Goal: Use online tool/utility: Utilize a website feature to perform a specific function

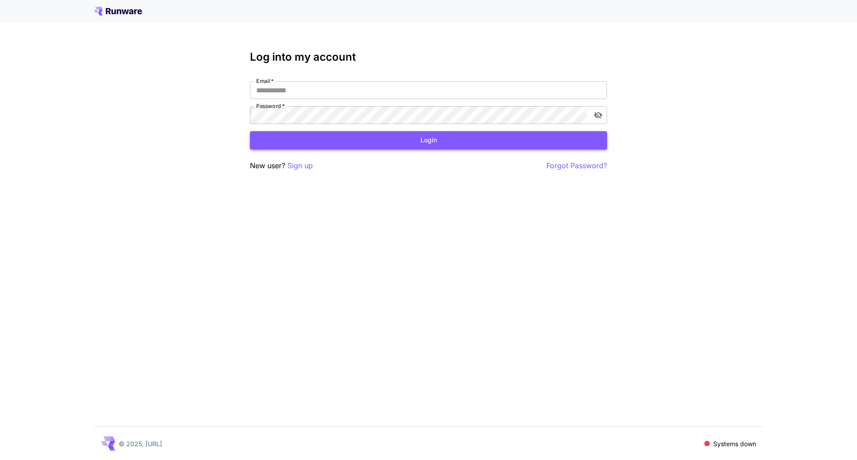
type input "**********"
click at [359, 140] on button "Login" at bounding box center [428, 140] width 357 height 18
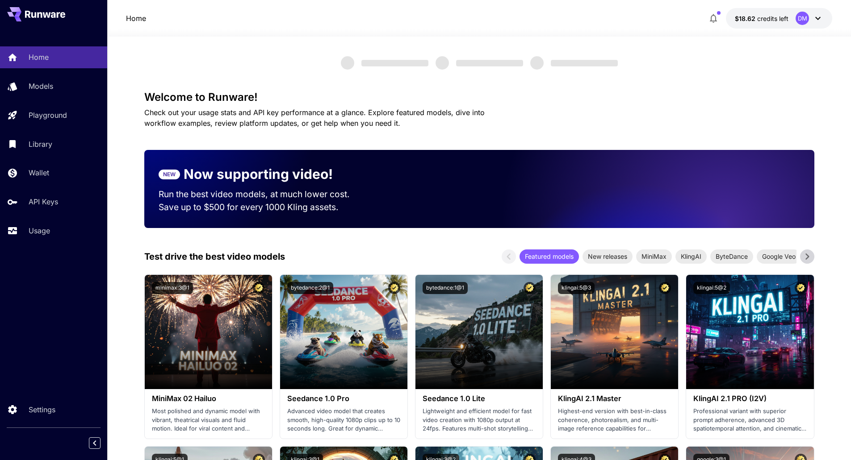
click at [821, 19] on icon at bounding box center [817, 18] width 11 height 11
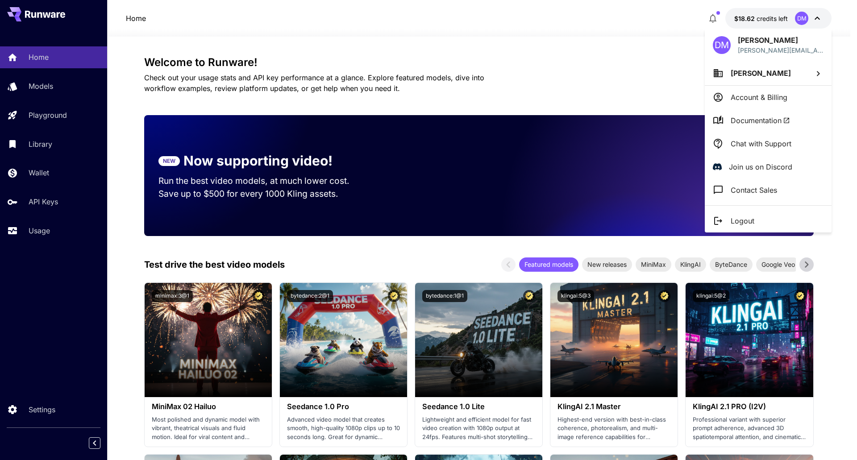
click at [608, 48] on div at bounding box center [428, 230] width 857 height 460
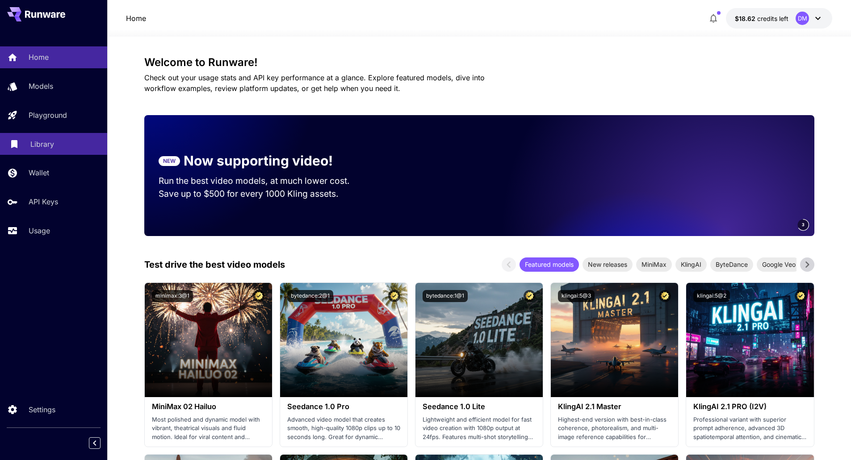
click at [33, 146] on p "Library" at bounding box center [42, 144] width 24 height 11
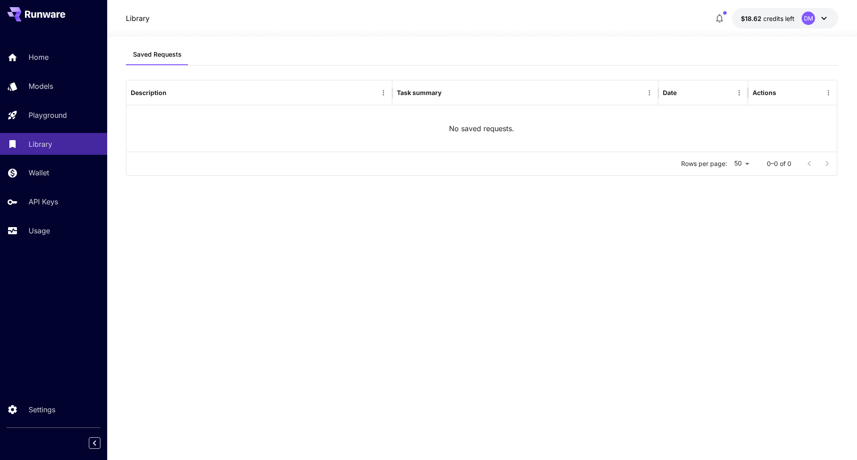
click at [814, 17] on div "DM" at bounding box center [808, 18] width 13 height 13
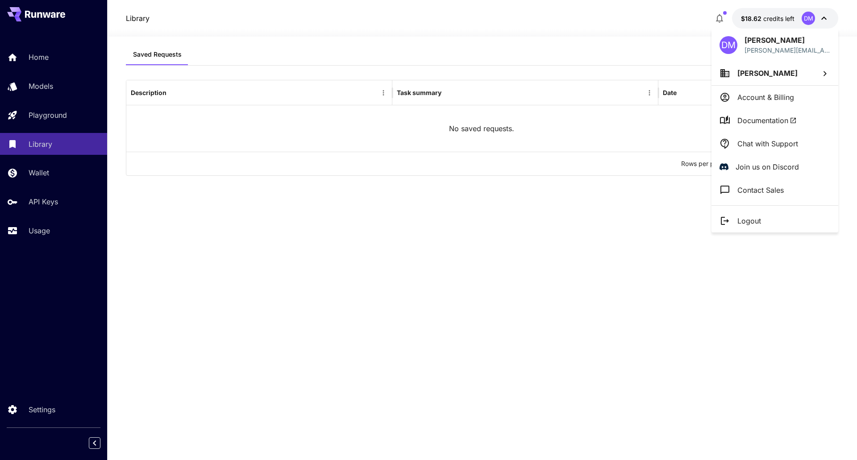
click at [61, 113] on div at bounding box center [428, 230] width 857 height 460
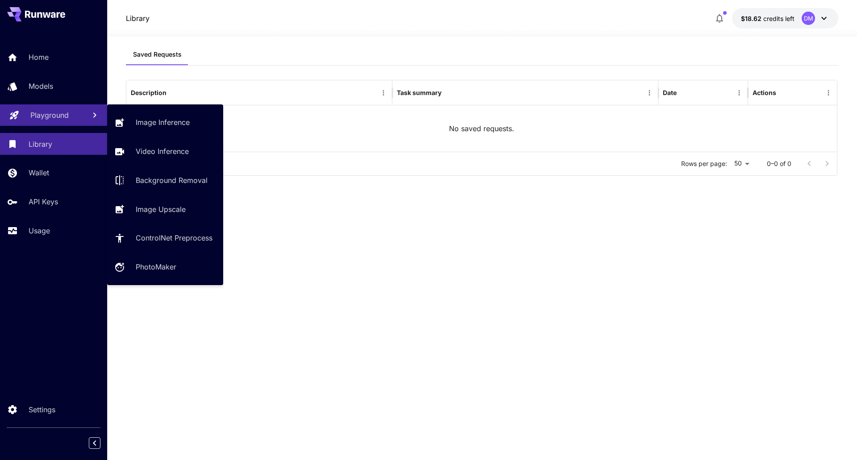
click at [57, 115] on p "Playground" at bounding box center [49, 115] width 38 height 11
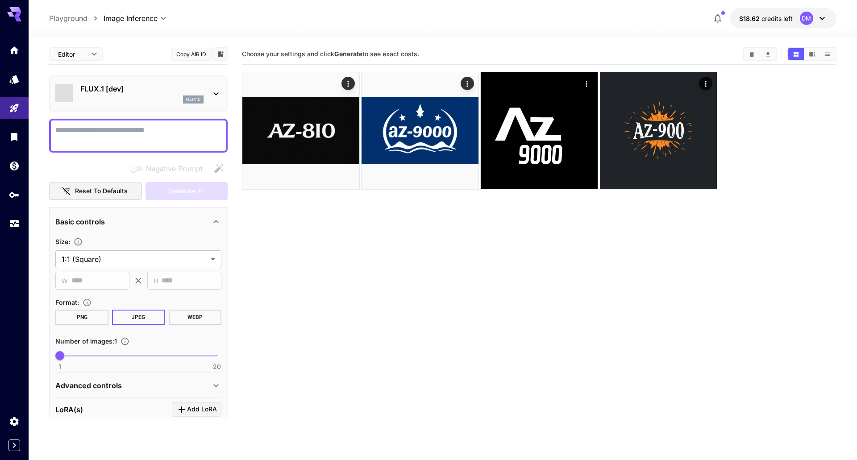
type input "**********"
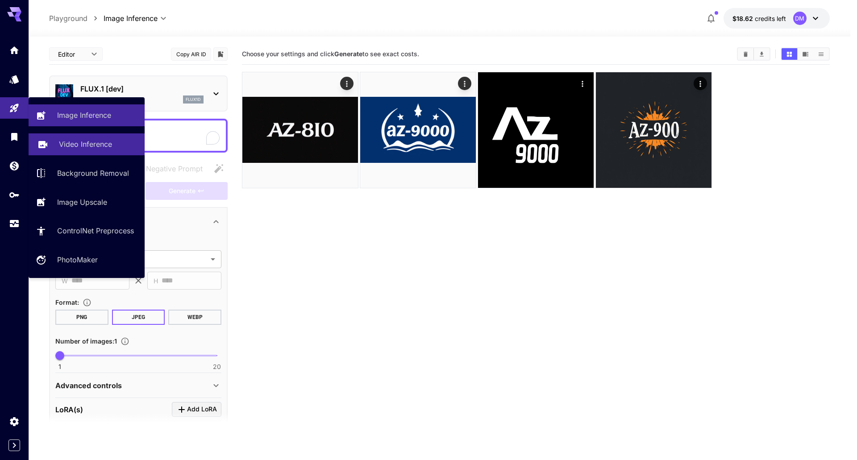
click at [102, 146] on p "Video Inference" at bounding box center [85, 144] width 53 height 11
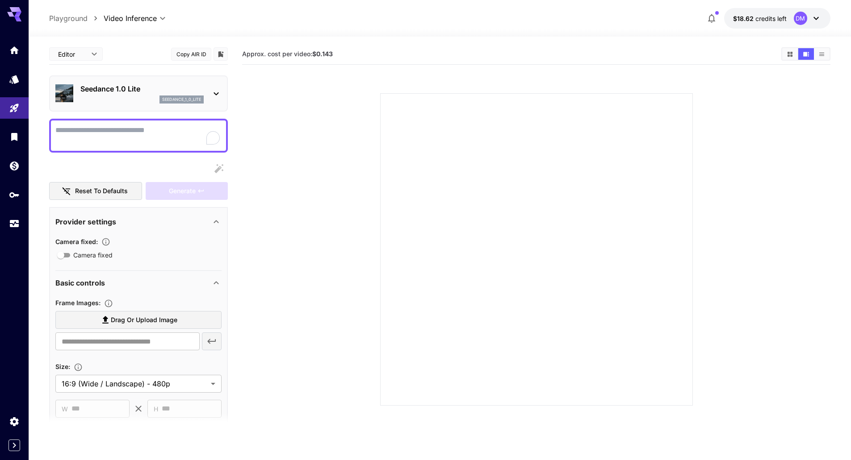
click at [179, 88] on p "Seedance 1.0 Lite" at bounding box center [141, 88] width 123 height 11
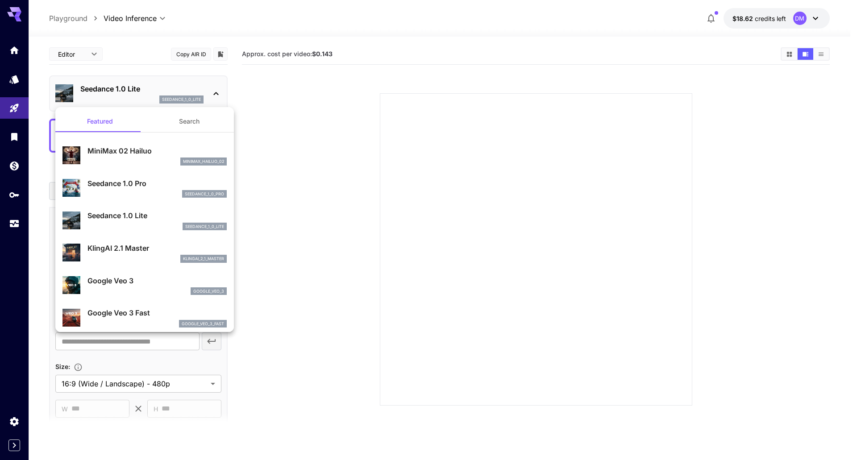
click at [325, 108] on div at bounding box center [428, 230] width 857 height 460
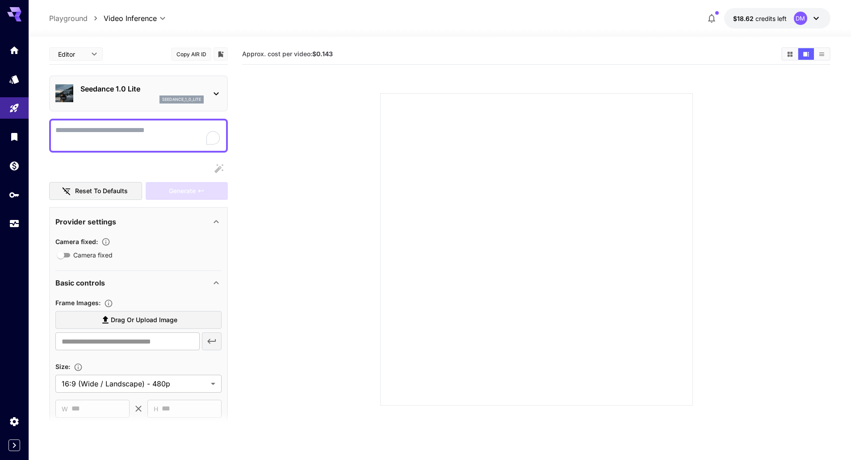
click at [124, 92] on p "Seedance 1.0 Lite" at bounding box center [141, 88] width 123 height 11
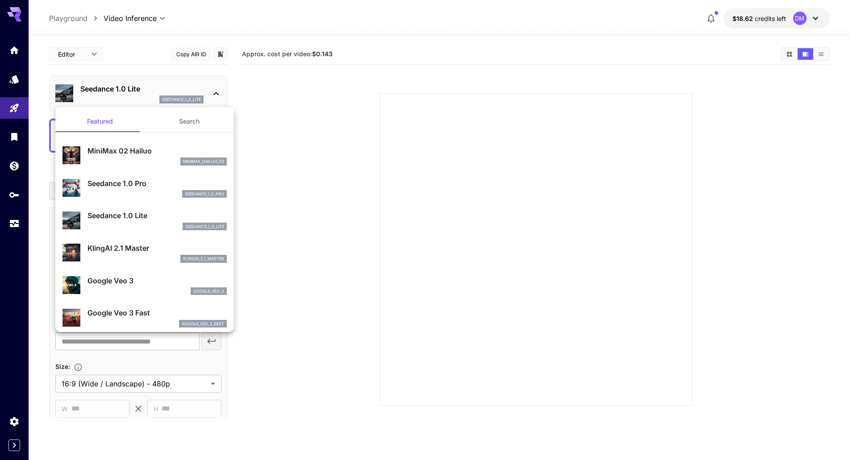
click at [125, 183] on p "Seedance 1.0 Pro" at bounding box center [157, 183] width 139 height 11
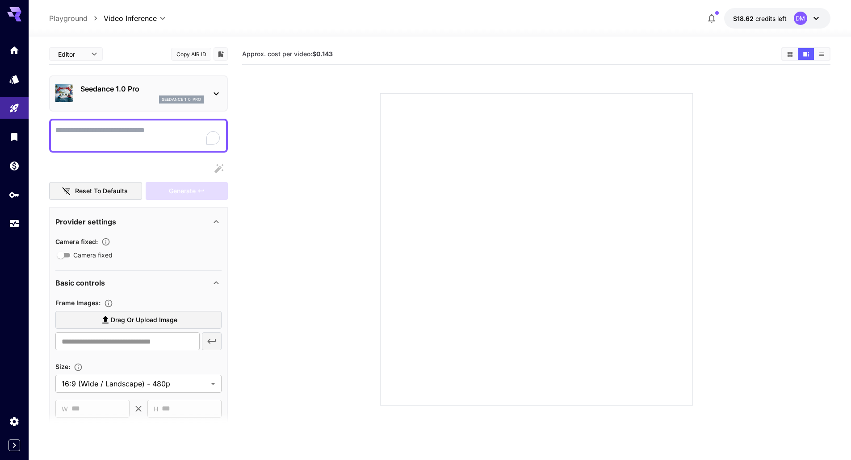
click at [329, 143] on section at bounding box center [536, 239] width 510 height 334
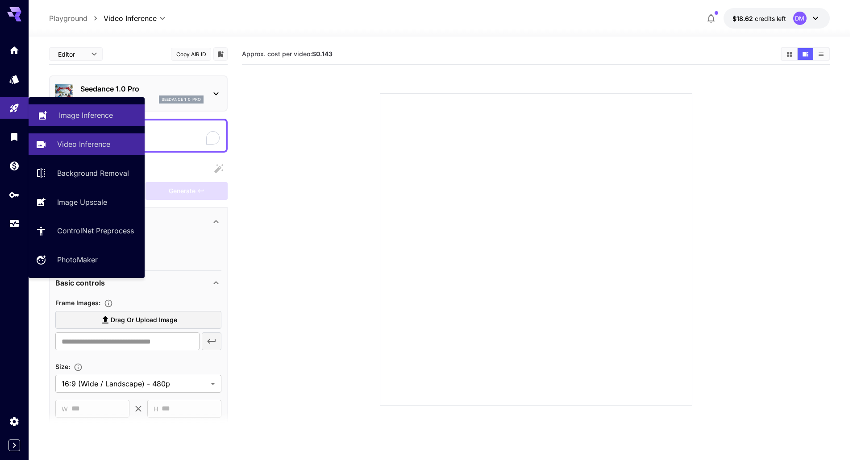
click at [88, 119] on p "Image Inference" at bounding box center [86, 115] width 54 height 11
type input "**********"
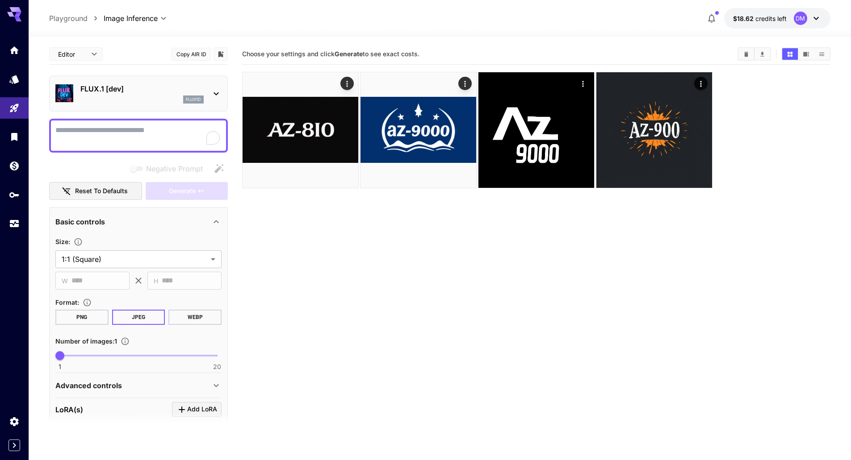
click at [135, 129] on textarea "Negative Prompt" at bounding box center [138, 135] width 166 height 21
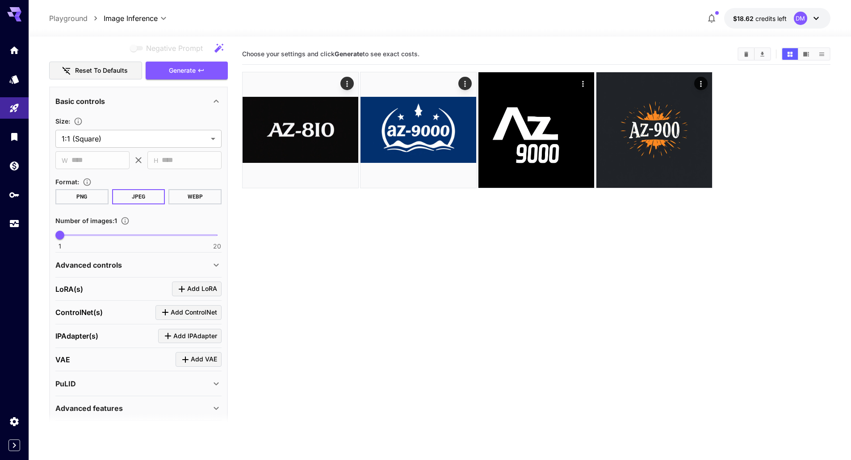
scroll to position [790, 0]
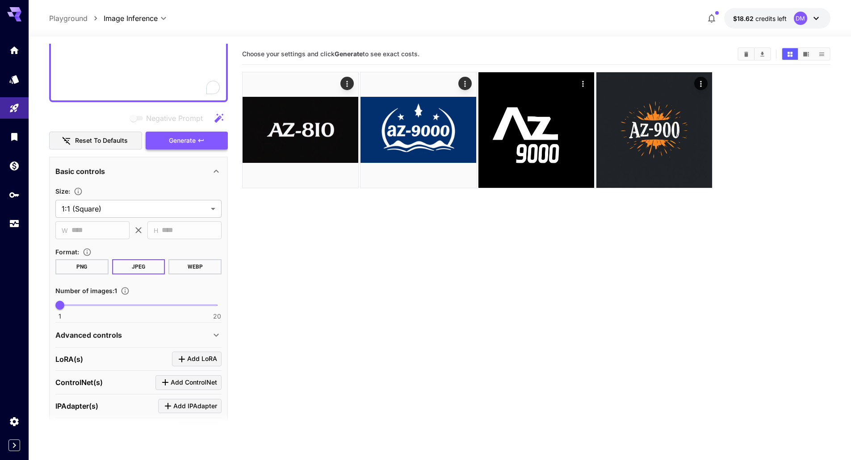
click at [183, 139] on span "Generate" at bounding box center [182, 140] width 27 height 11
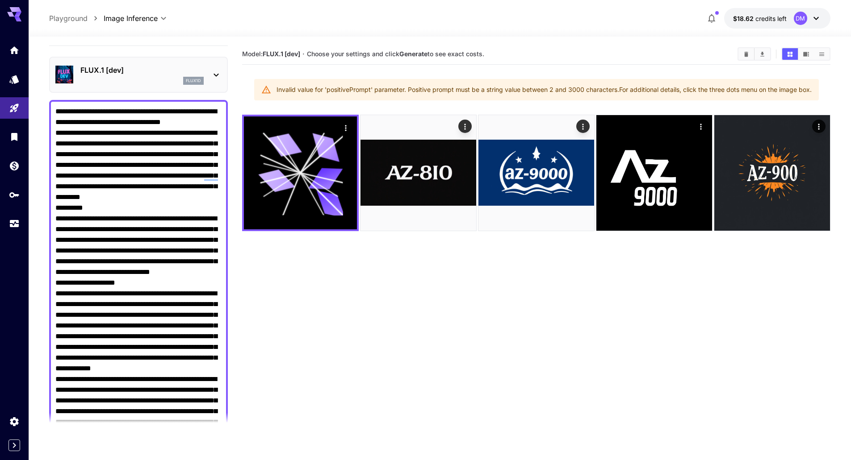
scroll to position [0, 0]
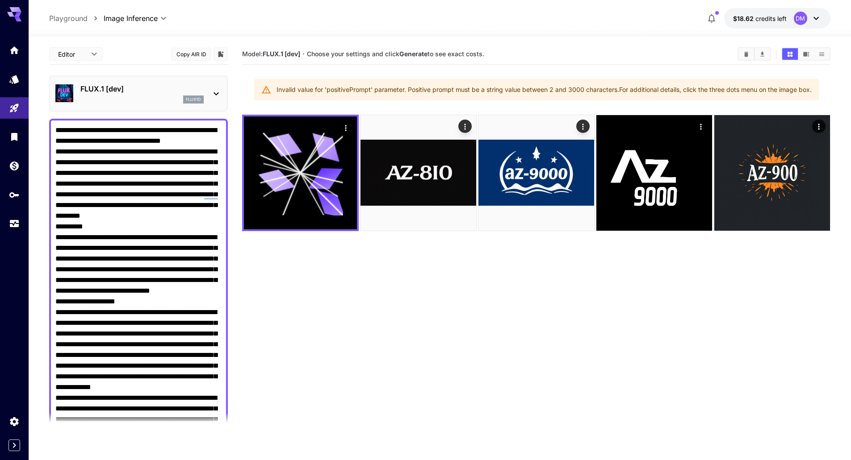
paste textarea "**********"
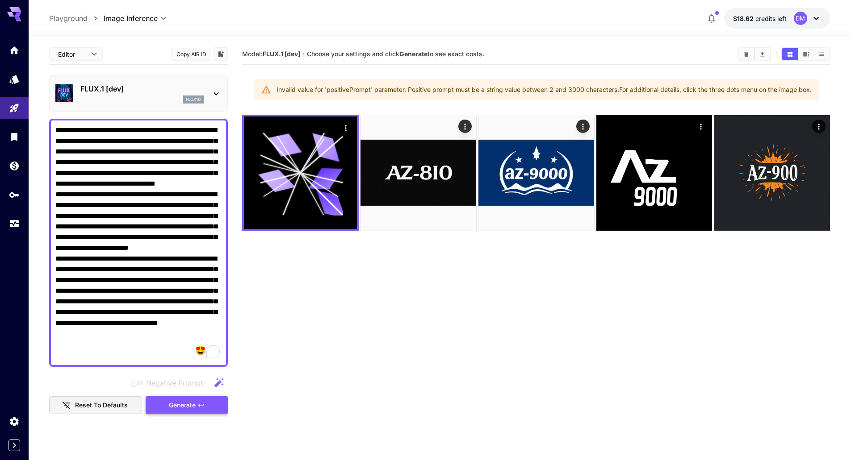
click at [175, 406] on span "Generate" at bounding box center [182, 405] width 27 height 11
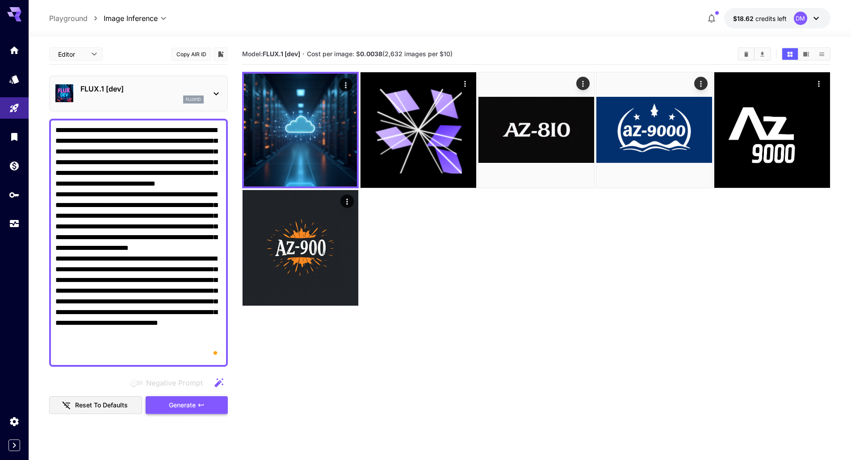
click at [200, 403] on icon "button" at bounding box center [200, 405] width 7 height 7
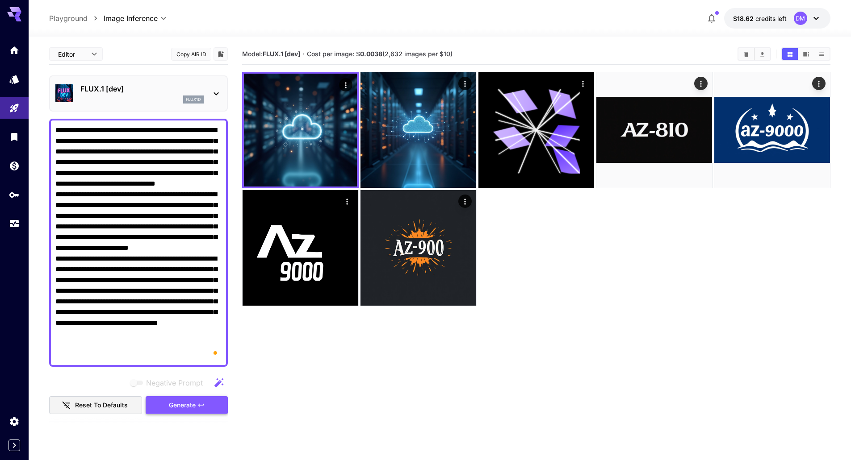
click at [200, 403] on icon "button" at bounding box center [200, 405] width 7 height 7
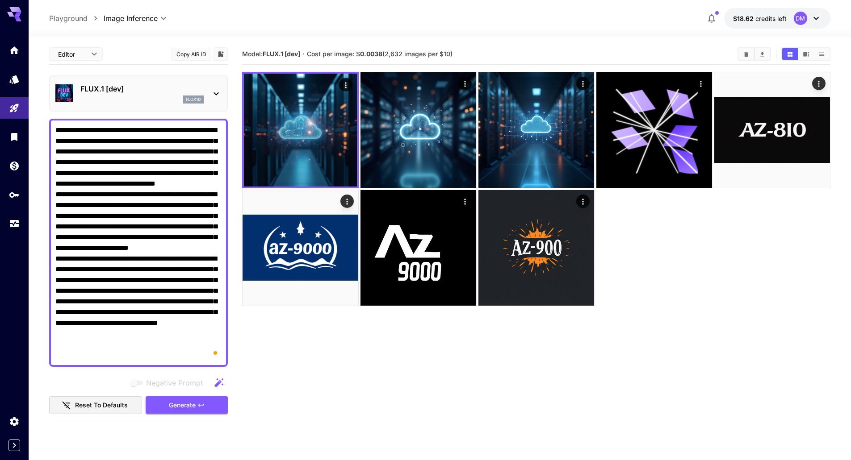
click at [108, 169] on textarea "Negative Prompt" at bounding box center [138, 243] width 166 height 236
paste textarea "**********"
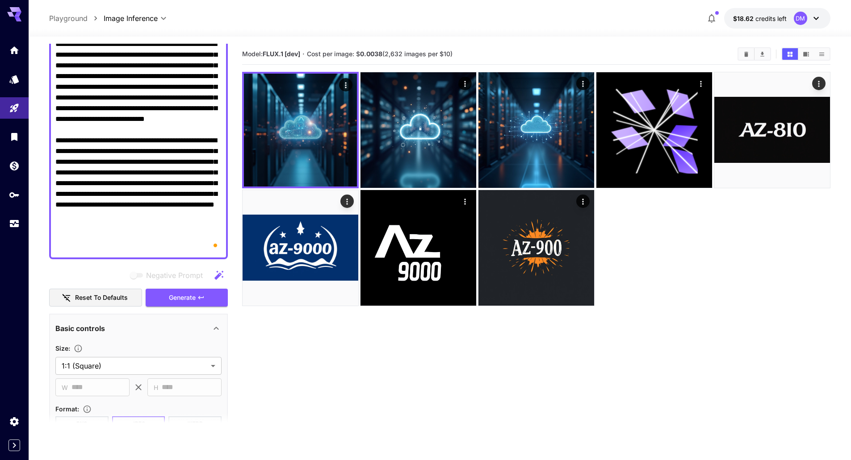
scroll to position [208, 0]
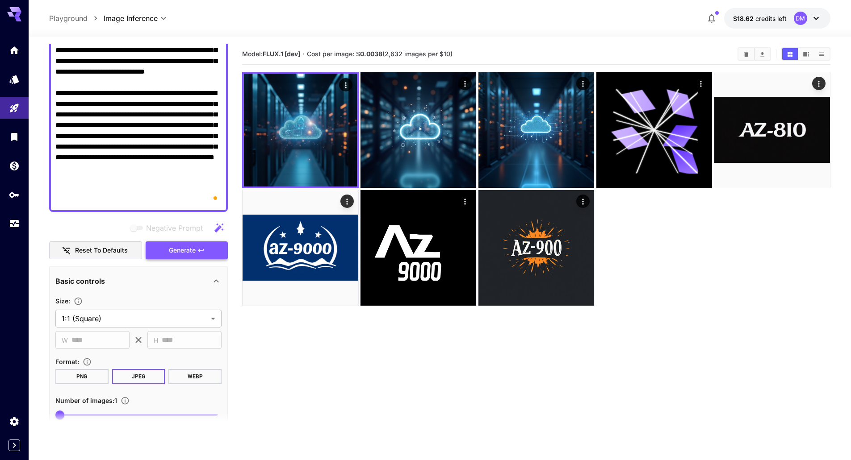
click at [191, 242] on button "Generate" at bounding box center [187, 251] width 82 height 18
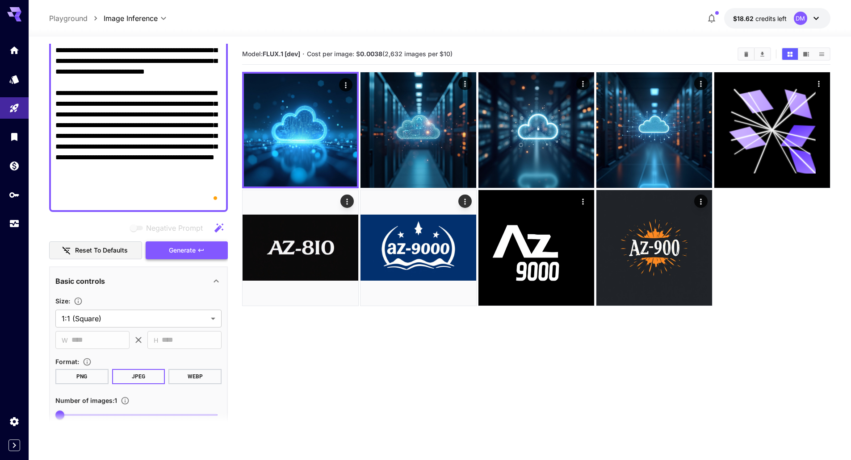
click at [187, 249] on span "Generate" at bounding box center [182, 250] width 27 height 11
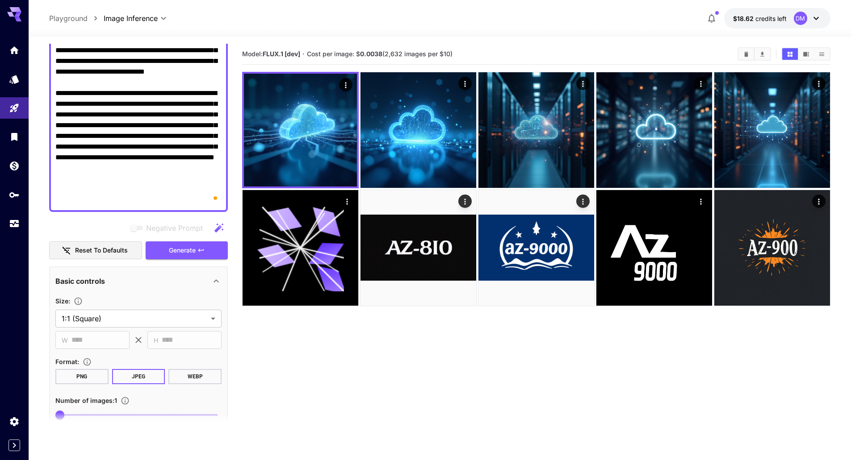
click at [123, 109] on textarea "Negative Prompt" at bounding box center [138, 61] width 166 height 289
paste textarea "**********"
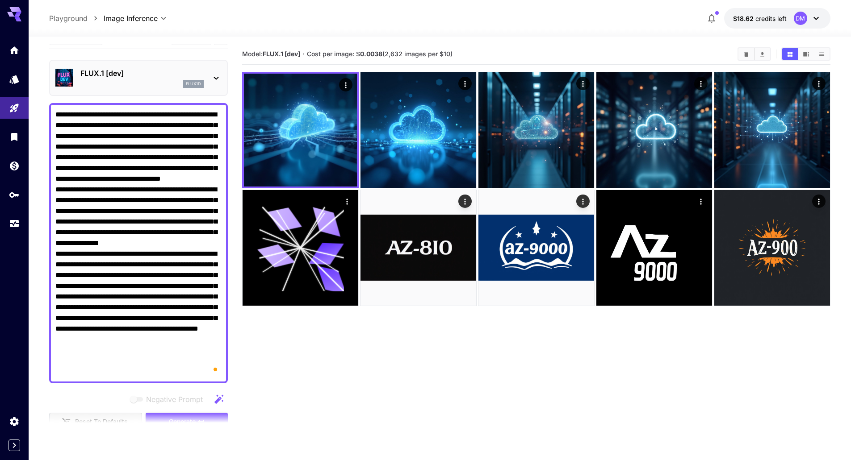
scroll to position [224, 0]
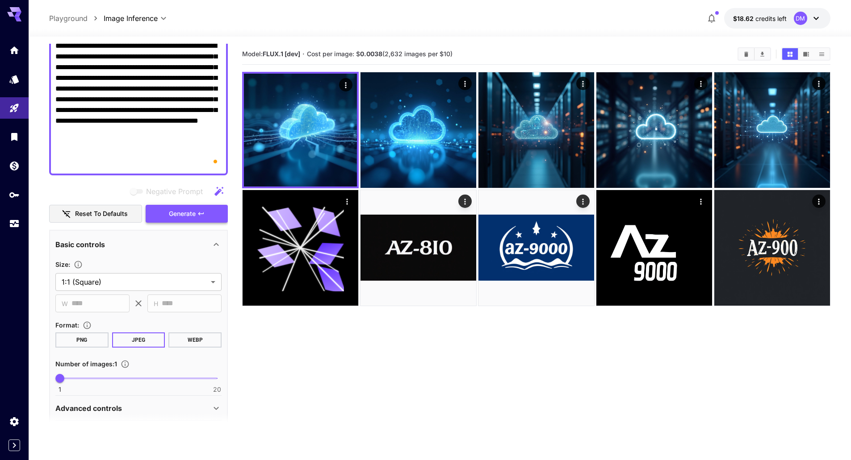
click at [191, 217] on span "Generate" at bounding box center [182, 213] width 27 height 11
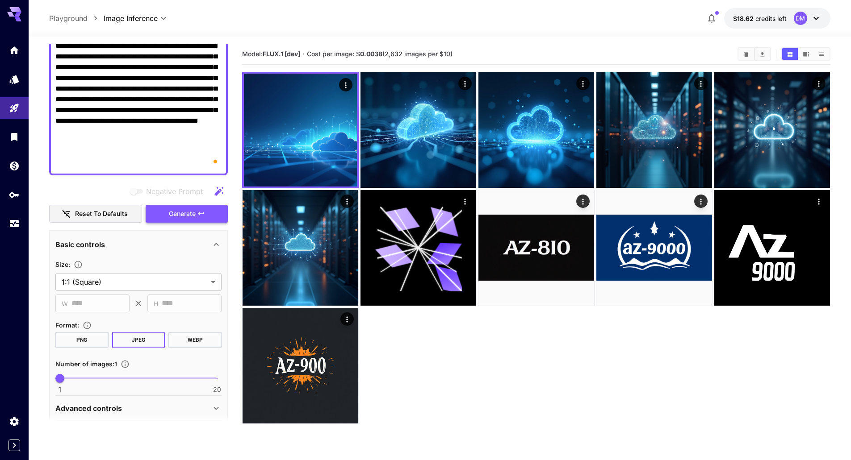
click at [189, 216] on span "Generate" at bounding box center [182, 213] width 27 height 11
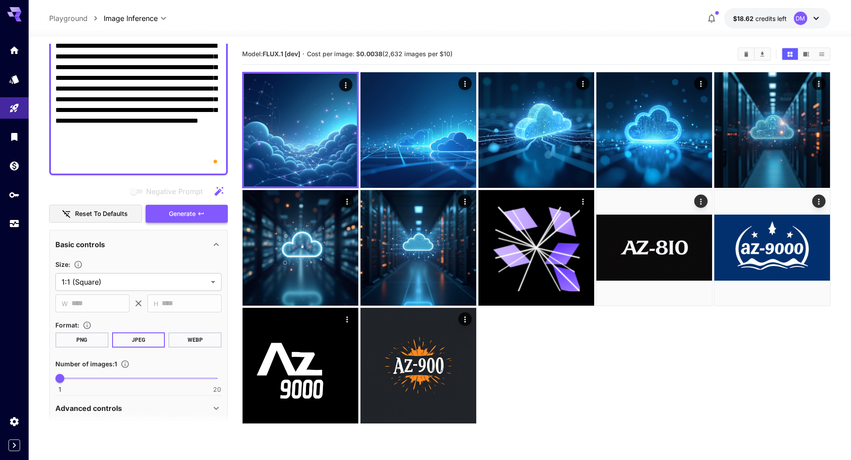
click at [189, 216] on span "Generate" at bounding box center [182, 213] width 27 height 11
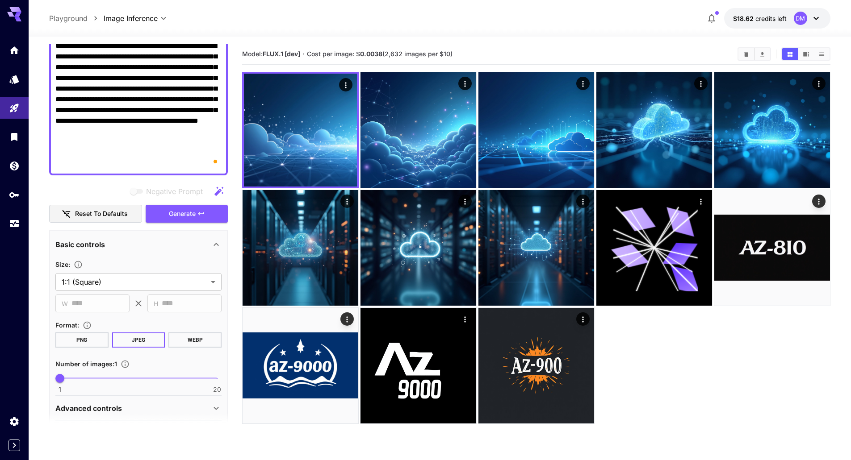
click at [187, 75] on textarea "Negative Prompt" at bounding box center [138, 35] width 166 height 268
paste textarea "**********"
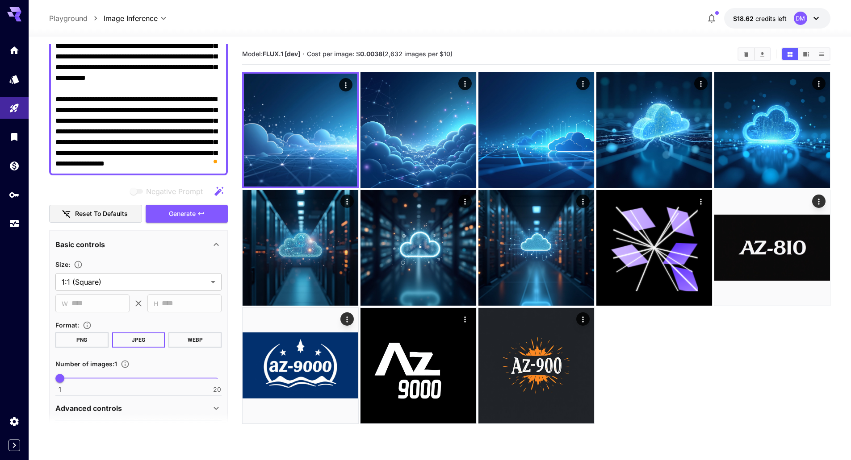
scroll to position [63, 0]
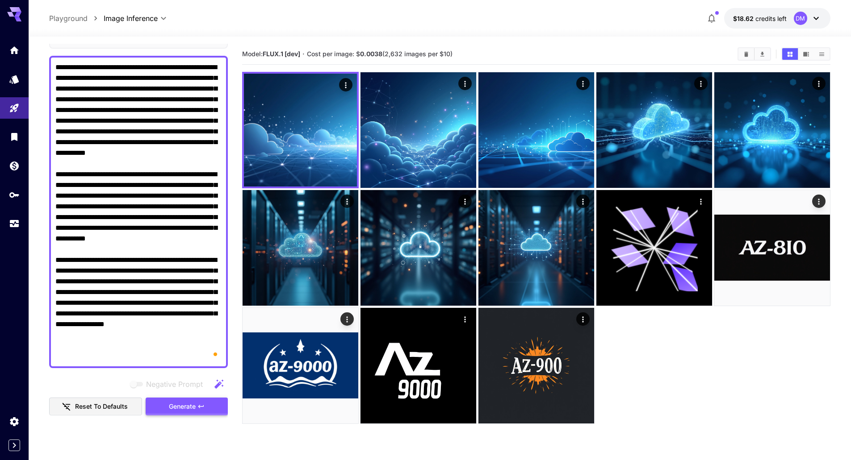
click at [176, 407] on span "Generate" at bounding box center [182, 406] width 27 height 11
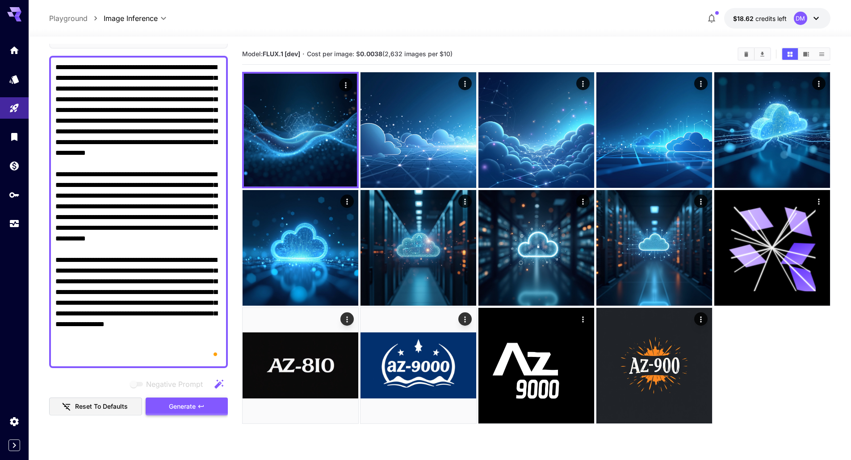
click at [188, 409] on span "Generate" at bounding box center [182, 406] width 27 height 11
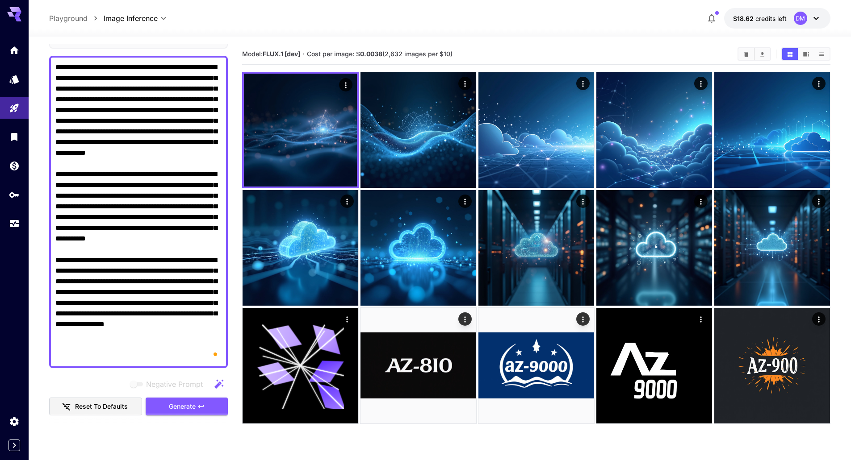
click at [155, 118] on textarea "Negative Prompt" at bounding box center [138, 212] width 166 height 300
paste textarea "**********"
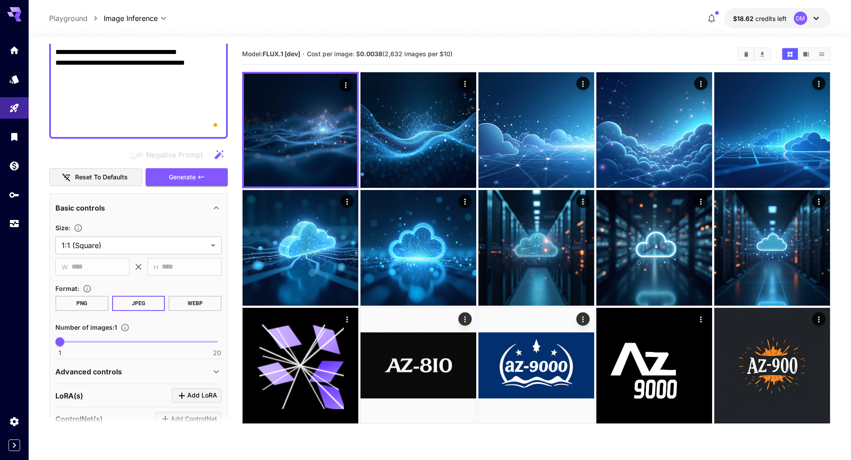
scroll to position [524, 0]
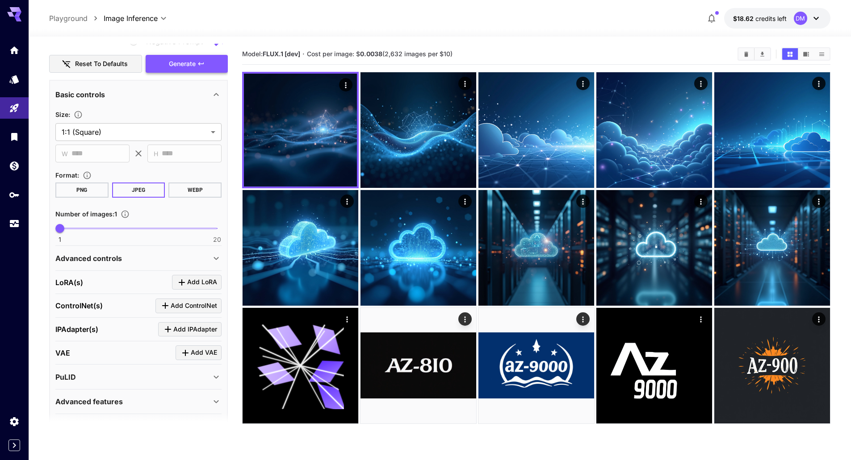
click at [187, 66] on span "Generate" at bounding box center [182, 63] width 27 height 11
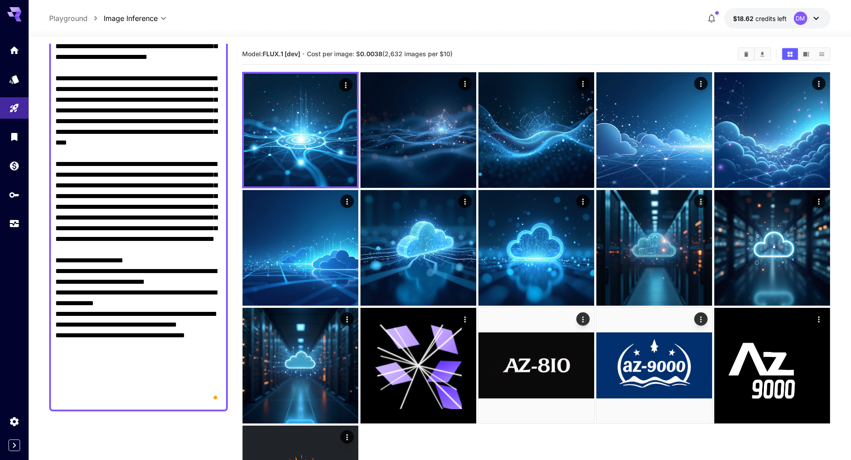
scroll to position [313, 0]
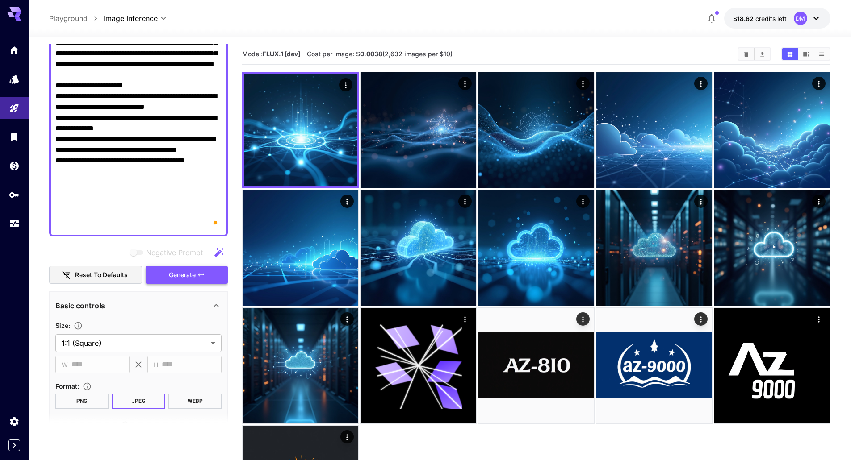
click at [176, 278] on span "Generate" at bounding box center [182, 275] width 27 height 11
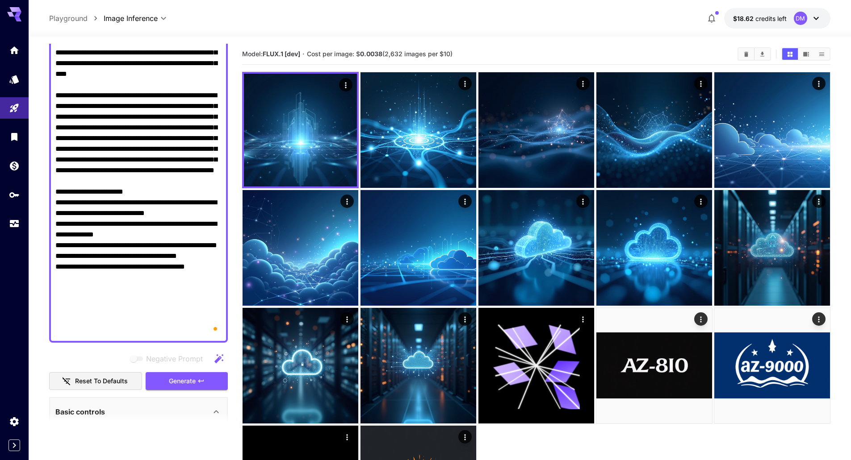
scroll to position [104, 0]
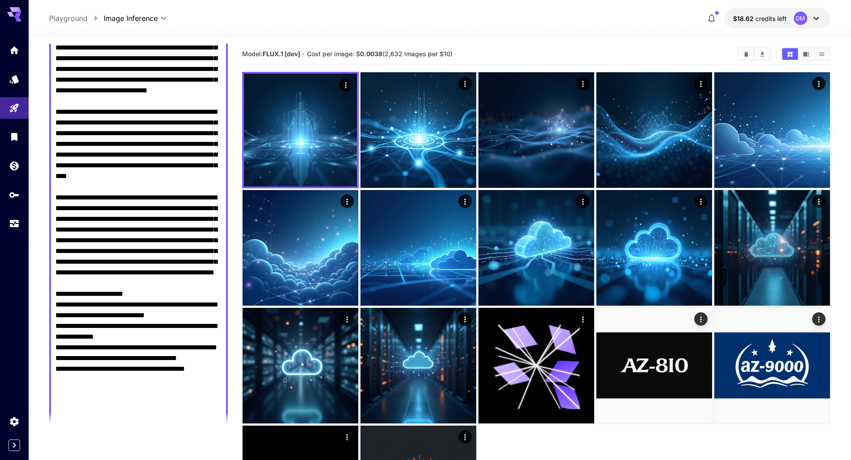
click at [133, 189] on textarea "Negative Prompt" at bounding box center [138, 230] width 166 height 418
paste textarea "**********"
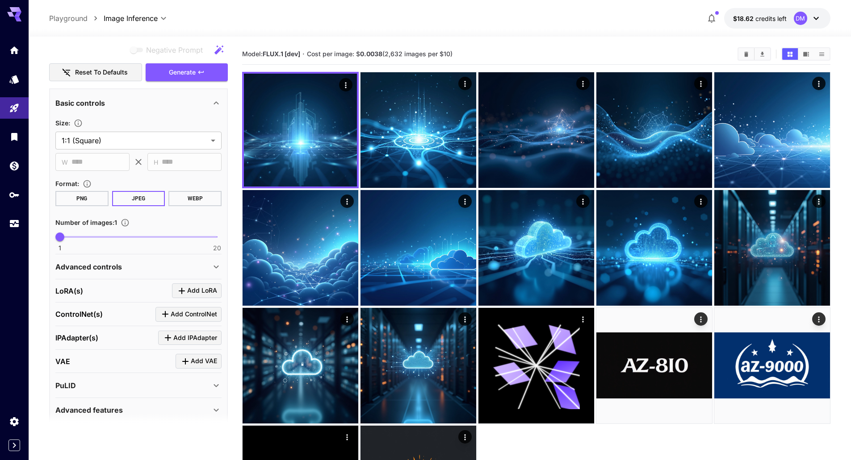
scroll to position [449, 0]
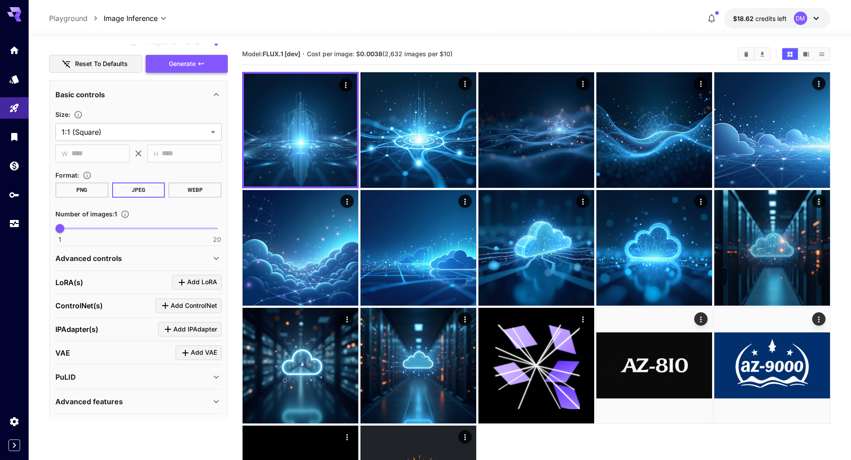
type textarea "**********"
click at [215, 61] on button "Generate" at bounding box center [187, 64] width 82 height 18
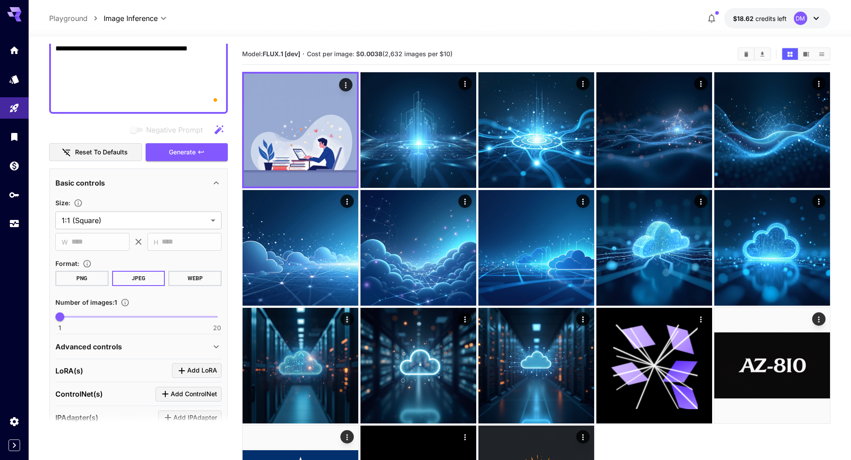
scroll to position [344, 0]
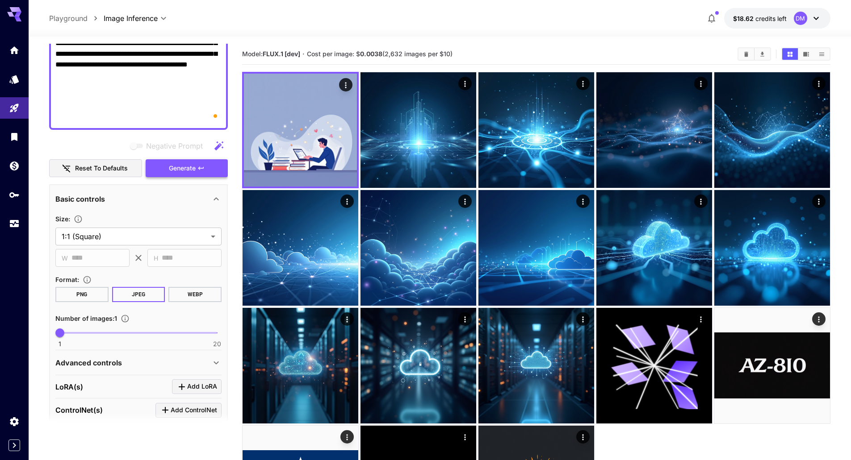
click at [181, 167] on span "Generate" at bounding box center [182, 168] width 27 height 11
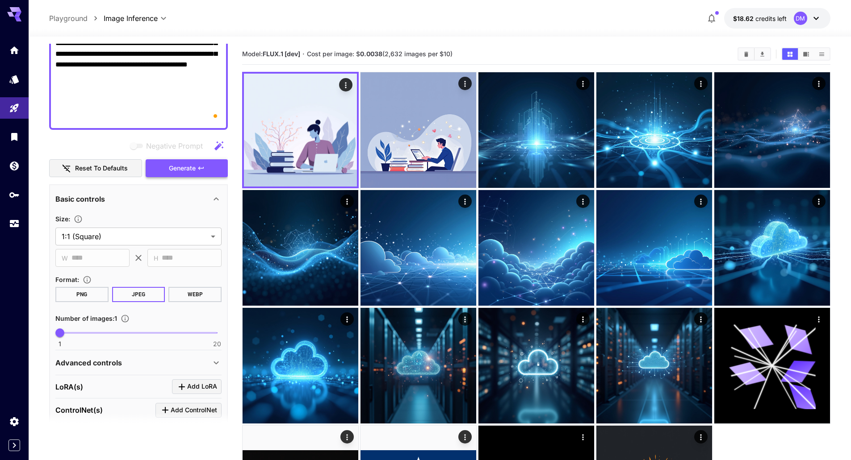
click at [193, 166] on span "Generate" at bounding box center [182, 168] width 27 height 11
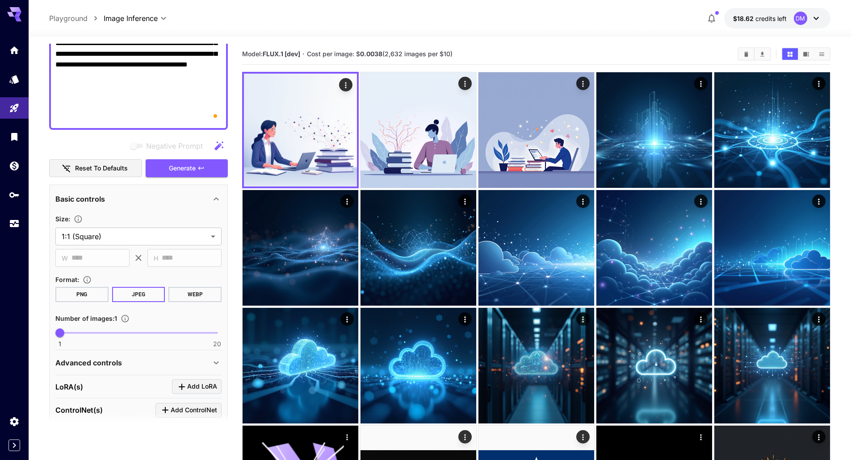
scroll to position [136, 0]
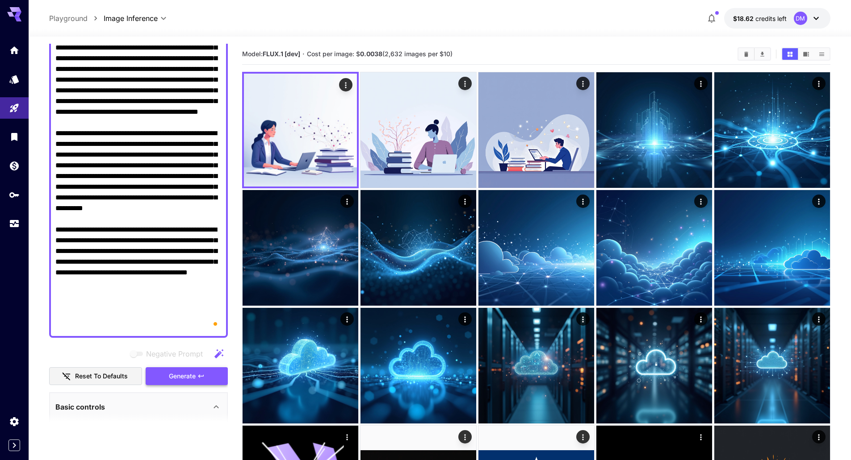
click at [215, 372] on button "Generate" at bounding box center [187, 376] width 82 height 18
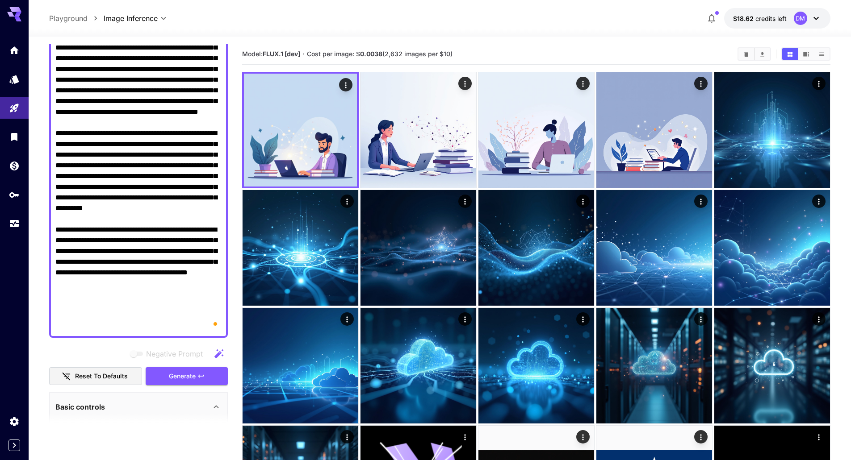
drag, startPoint x: 104, startPoint y: 226, endPoint x: 127, endPoint y: 204, distance: 31.6
